Goal: Transaction & Acquisition: Register for event/course

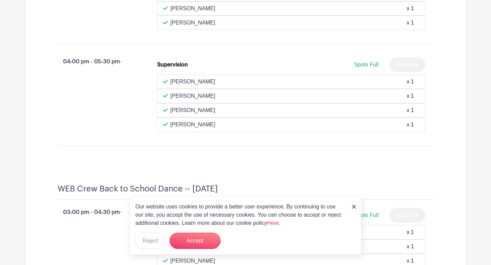
scroll to position [387, 0]
click at [355, 207] on img at bounding box center [354, 207] width 4 height 4
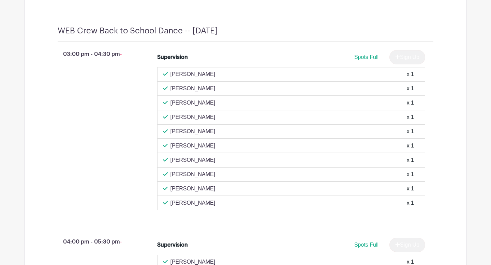
scroll to position [547, 0]
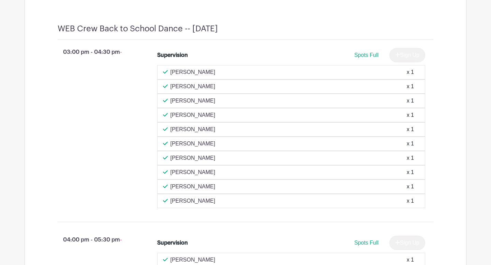
click at [408, 191] on div "x 1" at bounding box center [410, 187] width 7 height 8
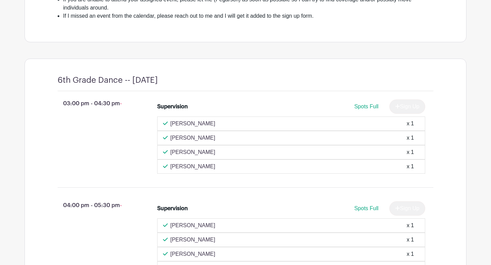
scroll to position [0, 0]
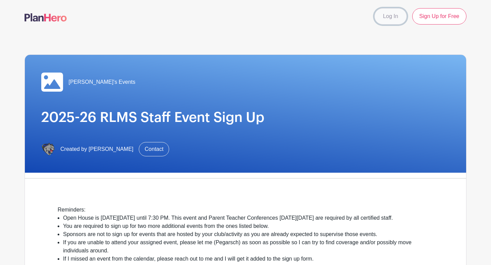
click at [394, 17] on link "Log In" at bounding box center [391, 16] width 32 height 16
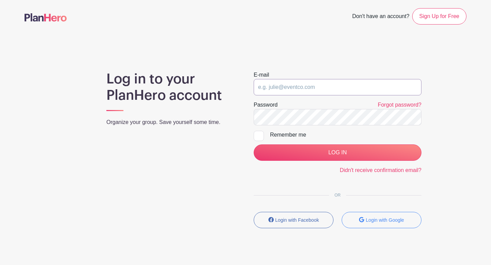
click at [295, 89] on input "email" at bounding box center [338, 87] width 168 height 16
type input "jjacobson@rlas-116.org"
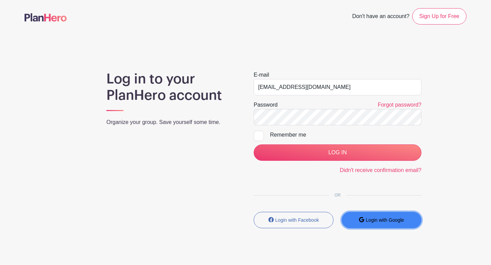
click at [390, 224] on button "Login with Google" at bounding box center [382, 220] width 80 height 16
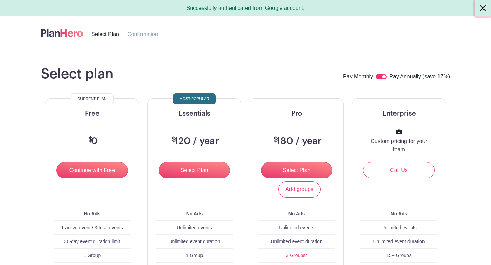
click at [484, 10] on button "Close" at bounding box center [483, 8] width 16 height 16
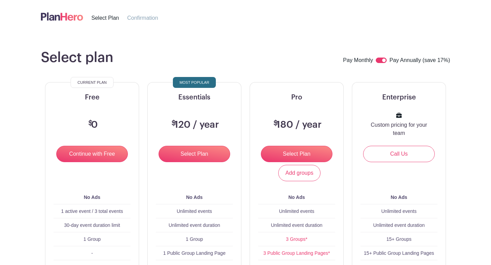
click at [386, 60] on input "checkbox" at bounding box center [381, 60] width 11 height 5
checkbox input "false"
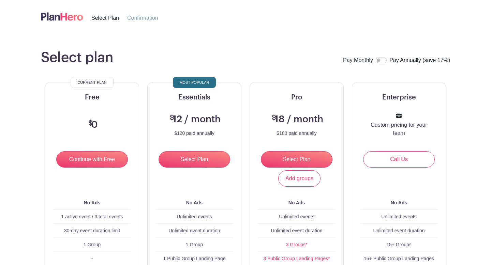
scroll to position [4, 0]
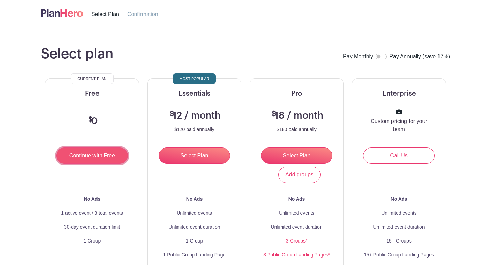
click at [82, 158] on input "Continue with Free" at bounding box center [92, 156] width 72 height 16
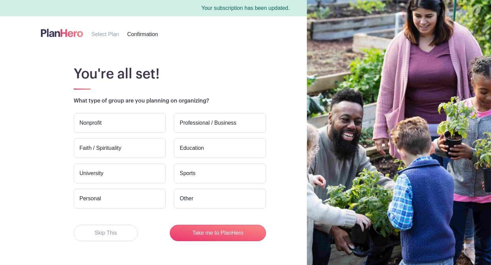
scroll to position [19, 0]
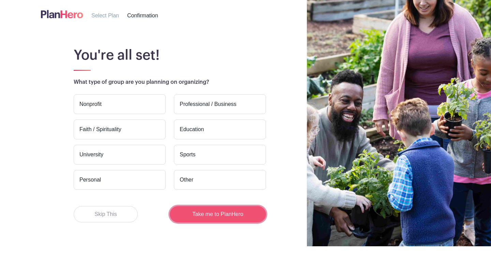
click at [211, 217] on button "Take me to PlanHero" at bounding box center [218, 214] width 96 height 16
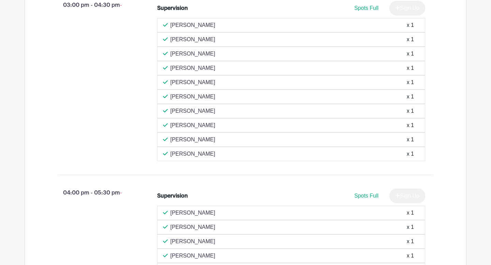
scroll to position [587, 0]
click at [184, 143] on p "[PERSON_NAME]" at bounding box center [193, 139] width 45 height 8
drag, startPoint x: 200, startPoint y: 148, endPoint x: 236, endPoint y: 149, distance: 35.8
click at [236, 143] on div "[PERSON_NAME] x 1" at bounding box center [291, 139] width 257 height 8
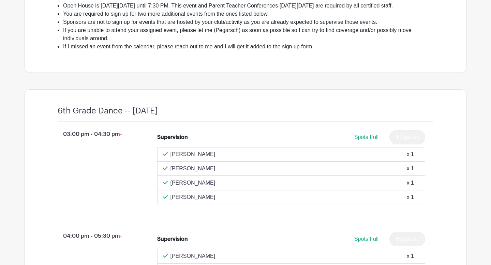
scroll to position [0, 0]
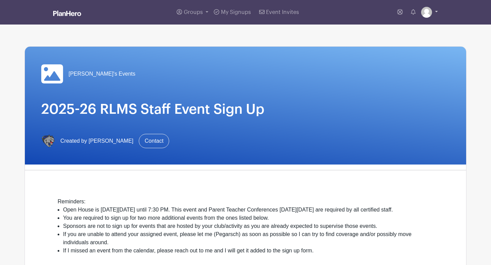
click at [435, 11] on link at bounding box center [429, 12] width 17 height 11
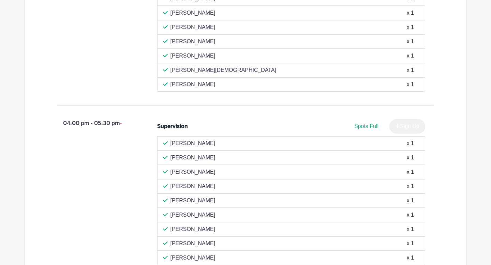
scroll to position [2311, 0]
